Goal: Task Accomplishment & Management: Manage account settings

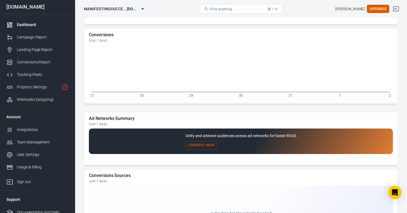
scroll to position [470, 0]
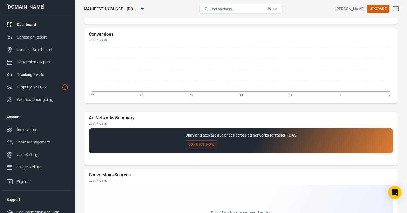
click at [36, 77] on div "Tracking Pixels" at bounding box center [43, 75] width 52 height 6
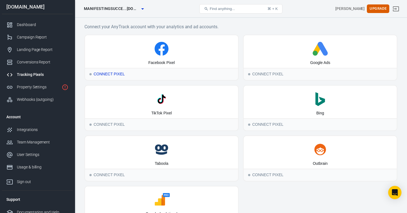
click at [173, 62] on div "Facebook Pixel" at bounding box center [161, 63] width 27 height 6
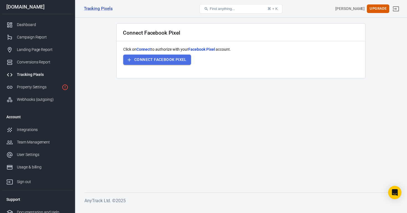
click at [173, 62] on button "Connect Facebook Pixel" at bounding box center [157, 60] width 68 height 10
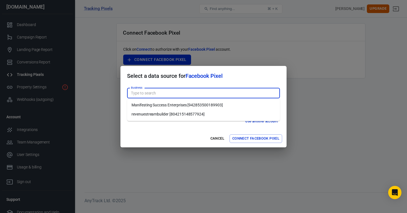
click at [178, 93] on input "Business" at bounding box center [203, 93] width 149 height 7
click at [180, 106] on li "Manifesting Success Enterprises [942853500189903]" at bounding box center [203, 105] width 153 height 9
type input "Manifesting Success Enterprises [942853500189903]"
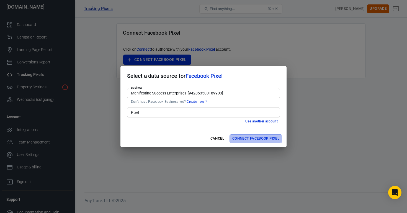
click at [254, 140] on button "Connect Facebook Pixel" at bounding box center [256, 138] width 53 height 9
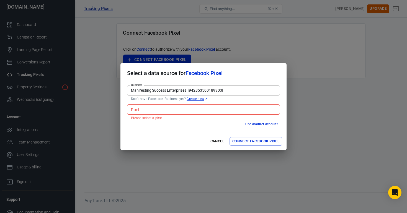
click at [183, 109] on input "Pixel" at bounding box center [203, 109] width 149 height 7
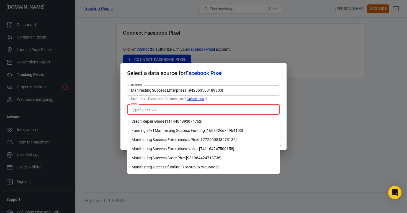
click at [213, 139] on li "Manifesting Success Enterprises 's Pixel [1772400513273186]" at bounding box center [203, 139] width 153 height 9
type input "Manifesting Success Enterprises 's Pixel [1772400513273186]"
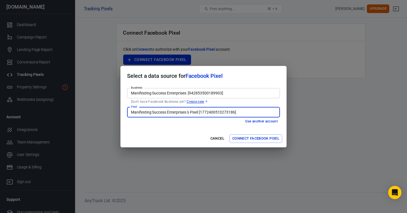
click at [254, 141] on button "Connect Facebook Pixel" at bounding box center [256, 138] width 53 height 9
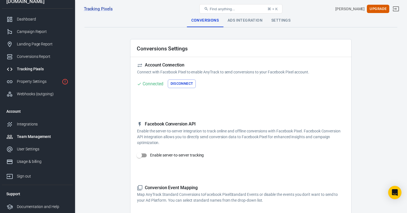
scroll to position [7, 0]
click at [36, 34] on div "Campaign Report" at bounding box center [43, 32] width 52 height 6
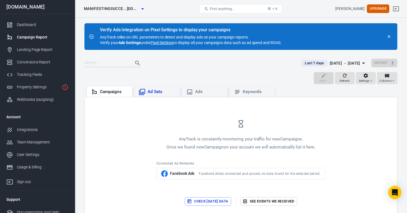
click at [152, 91] on div "Ad Sets" at bounding box center [162, 92] width 28 height 6
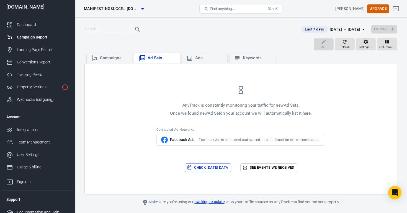
scroll to position [35, 0]
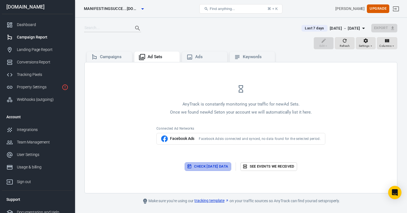
click at [195, 168] on button "Check [DATE] data" at bounding box center [208, 166] width 46 height 9
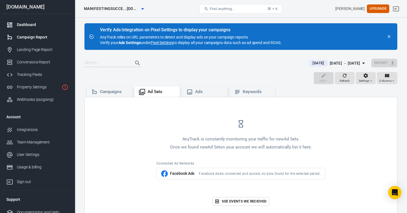
click at [27, 25] on div "Dashboard" at bounding box center [43, 25] width 52 height 6
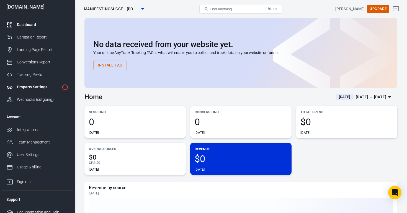
click at [29, 87] on div "Property Settings" at bounding box center [38, 87] width 43 height 6
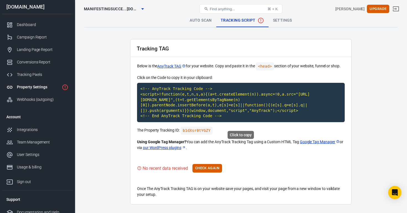
click at [227, 121] on code "<!-- AnyTrack Tracking Code --> <script>!function(e,t,n,s,a){(a=t.createElement…" at bounding box center [241, 102] width 208 height 39
click at [223, 119] on code "<!-- AnyTrack Tracking Code --> <script>!function(e,t,n,s,a){(a=t.createElement…" at bounding box center [241, 102] width 208 height 39
click at [219, 173] on button "Check Again" at bounding box center [208, 168] width 30 height 9
click at [36, 76] on div "Tracking Pixels" at bounding box center [43, 75] width 52 height 6
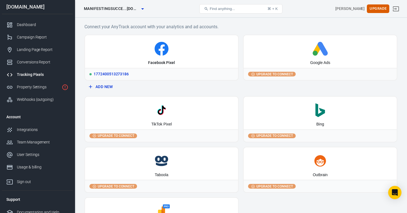
click at [117, 75] on div "1772400513273186" at bounding box center [161, 74] width 153 height 12
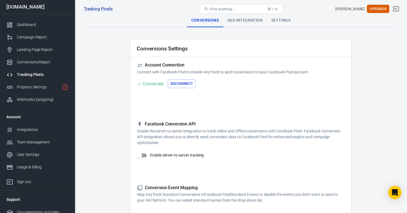
click at [231, 10] on span "Find anything..." at bounding box center [222, 9] width 25 height 4
click at [231, 8] on span "Find anything..." at bounding box center [222, 9] width 25 height 4
click at [202, 6] on button "Find anything... ⌘ + K" at bounding box center [240, 8] width 83 height 9
click at [208, 7] on icon at bounding box center [206, 9] width 4 height 4
click at [204, 9] on icon at bounding box center [206, 9] width 4 height 4
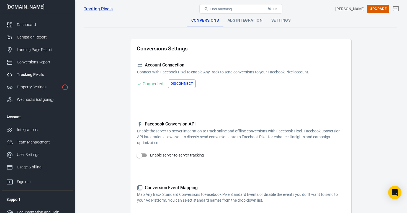
click at [168, 25] on div "Conversions Ads Integration Settings" at bounding box center [240, 20] width 313 height 13
click at [205, 8] on icon at bounding box center [206, 8] width 3 height 3
click at [231, 11] on span "Find anything..." at bounding box center [222, 9] width 25 height 4
click at [185, 84] on button "Disconnect" at bounding box center [182, 84] width 28 height 9
click at [152, 84] on button "Connect" at bounding box center [148, 84] width 22 height 9
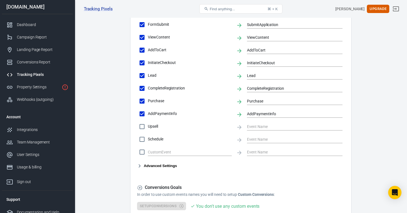
scroll to position [236, 0]
click at [143, 127] on input "Upsell" at bounding box center [142, 127] width 12 height 12
checkbox input "true"
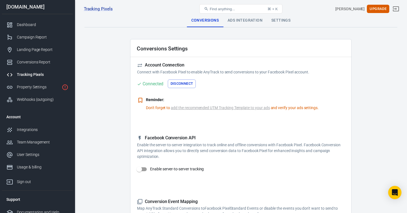
scroll to position [0, 0]
click at [207, 109] on link "add the recommended UTM Tracking Template to your ads" at bounding box center [220, 108] width 99 height 6
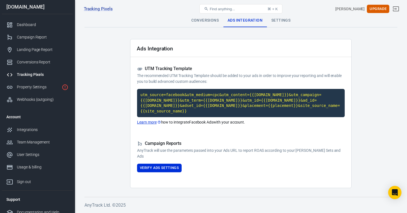
click at [145, 122] on link "Learn more" at bounding box center [149, 122] width 24 height 6
